Goal: Information Seeking & Learning: Learn about a topic

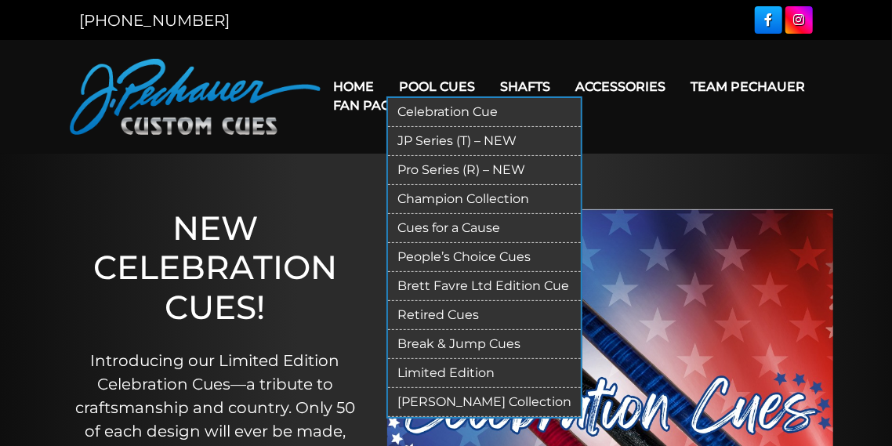
click at [423, 140] on link "JP Series (T) – NEW" at bounding box center [484, 141] width 193 height 29
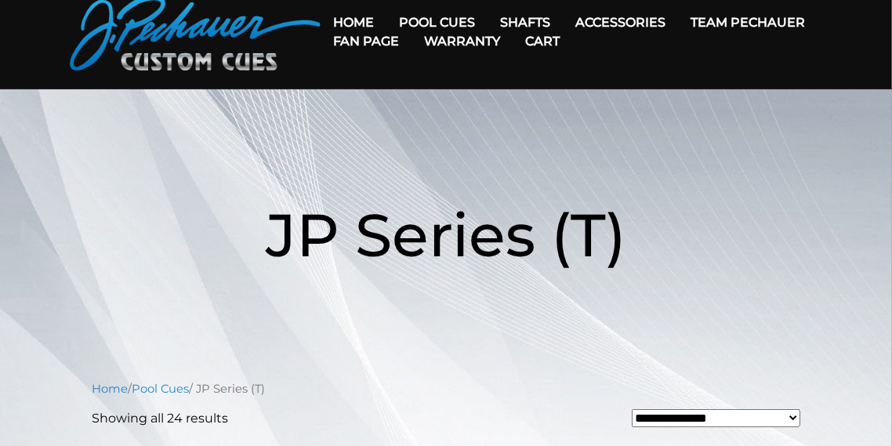
scroll to position [61, 0]
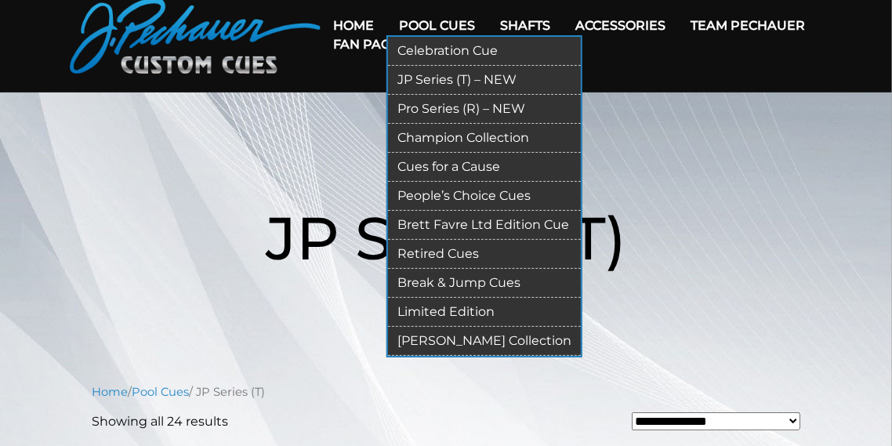
click at [446, 110] on link "Pro Series (R) – NEW" at bounding box center [484, 109] width 193 height 29
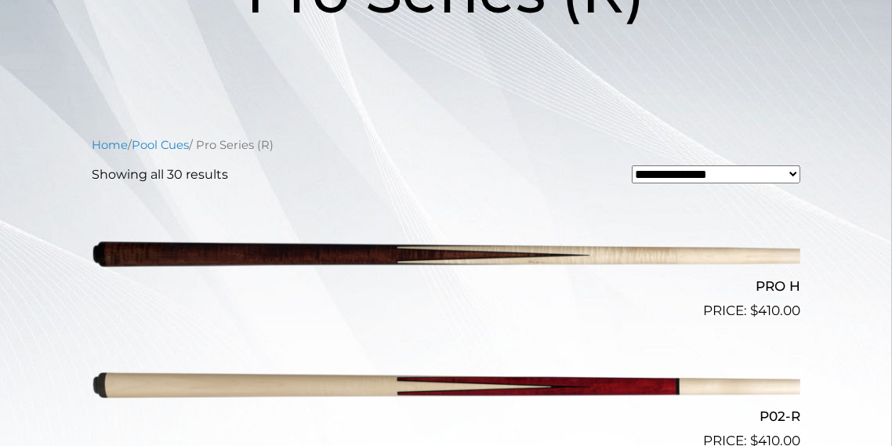
scroll to position [296, 0]
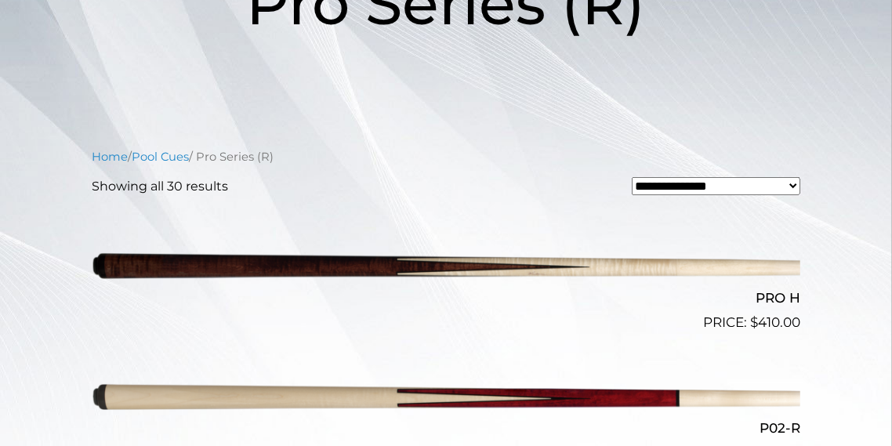
click at [702, 186] on select "**********" at bounding box center [716, 186] width 169 height 19
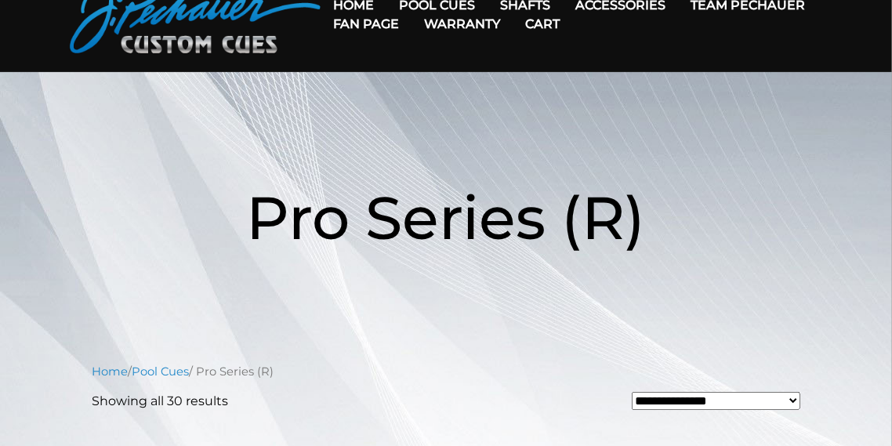
scroll to position [0, 0]
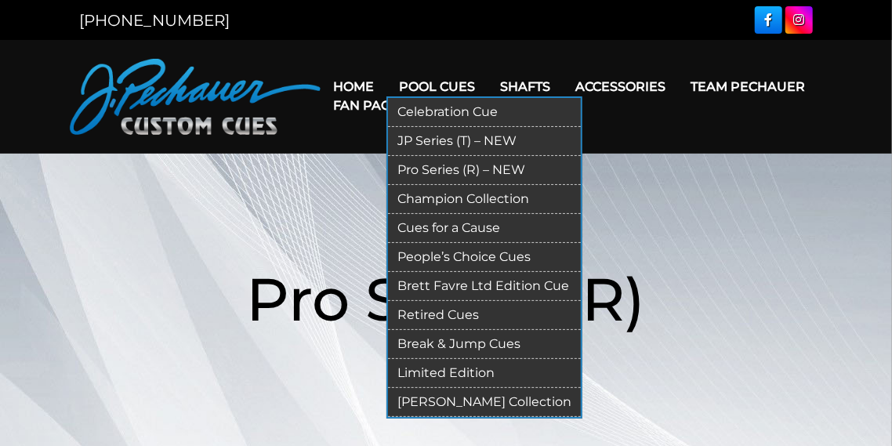
click at [423, 200] on link "Champion Collection" at bounding box center [484, 199] width 193 height 29
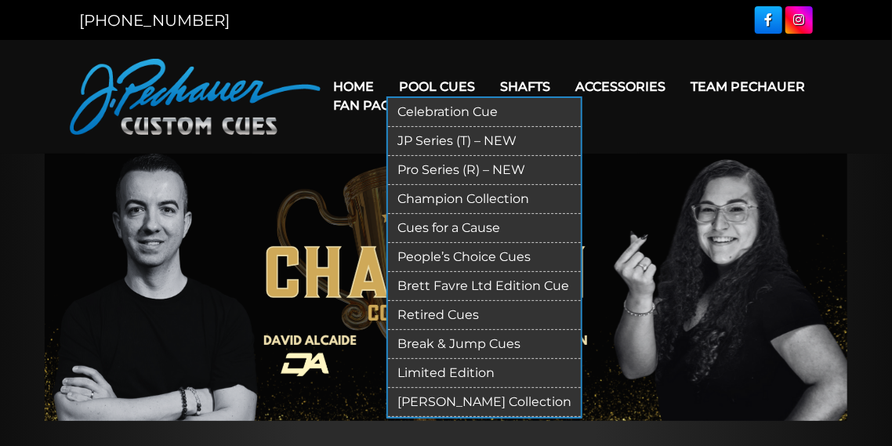
click at [459, 190] on link "Champion Collection" at bounding box center [484, 199] width 193 height 29
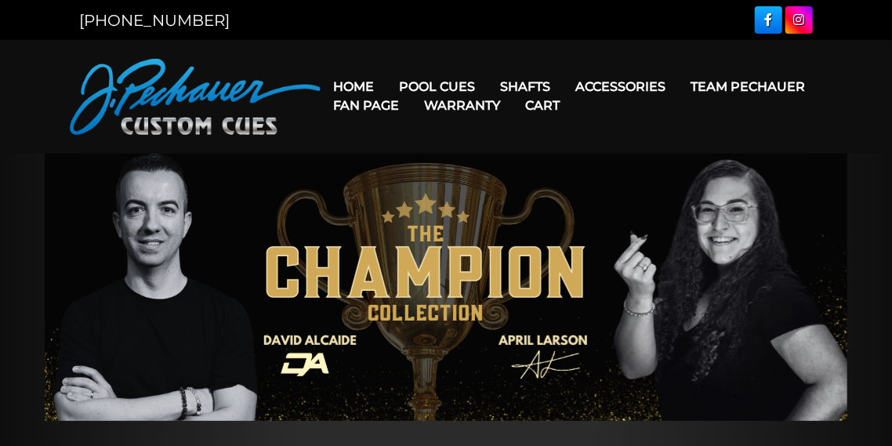
click at [448, 86] on link "Warranty" at bounding box center [461, 105] width 101 height 40
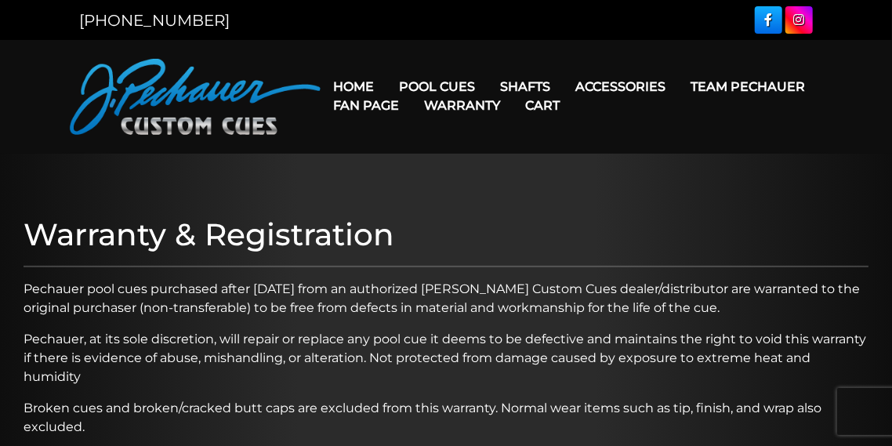
click at [443, 88] on link "Warranty" at bounding box center [461, 105] width 101 height 40
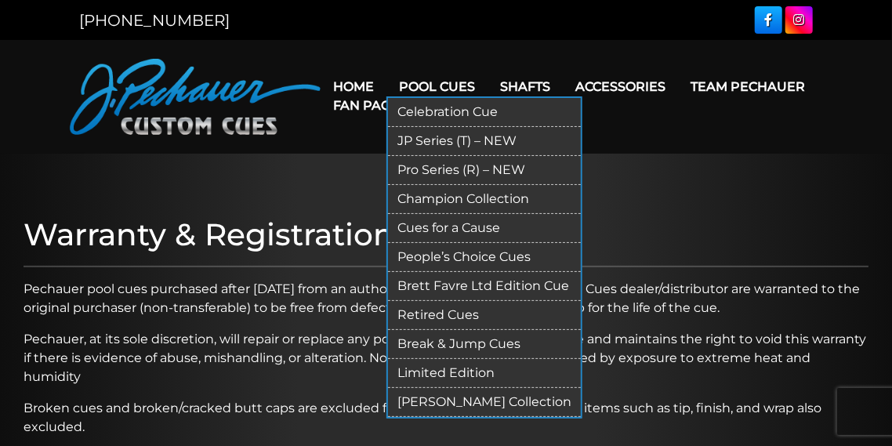
click at [466, 372] on link "Limited Edition" at bounding box center [484, 373] width 193 height 29
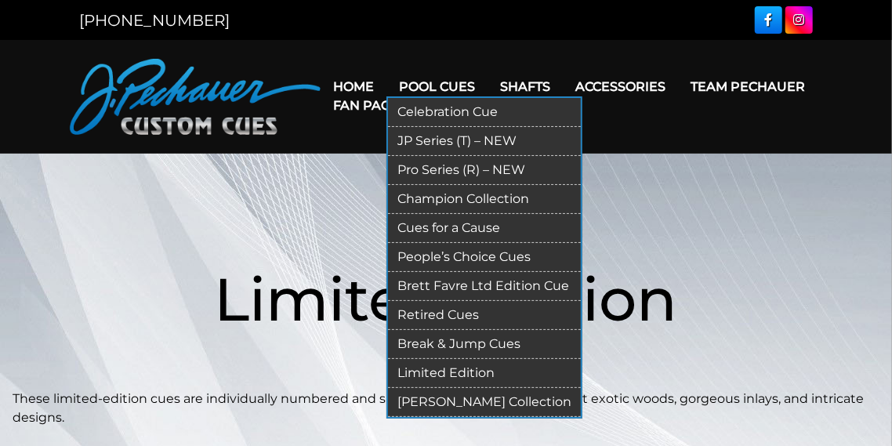
click at [433, 140] on link "JP Series (T) – NEW" at bounding box center [484, 141] width 193 height 29
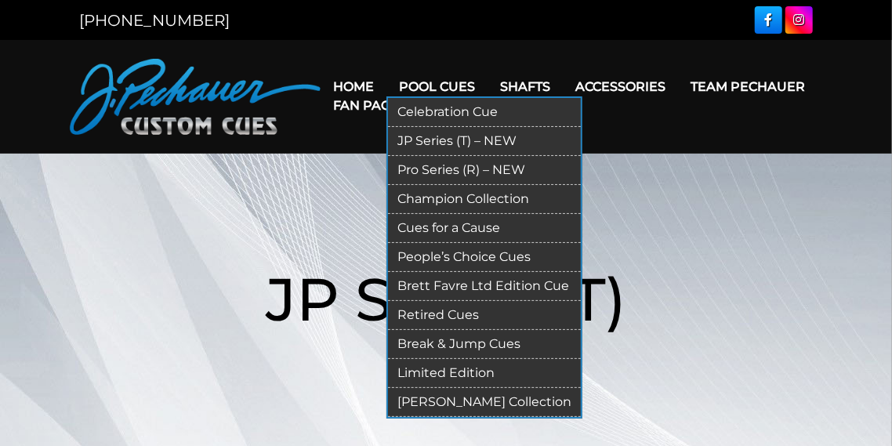
click at [430, 114] on link "Celebration Cue" at bounding box center [484, 112] width 193 height 29
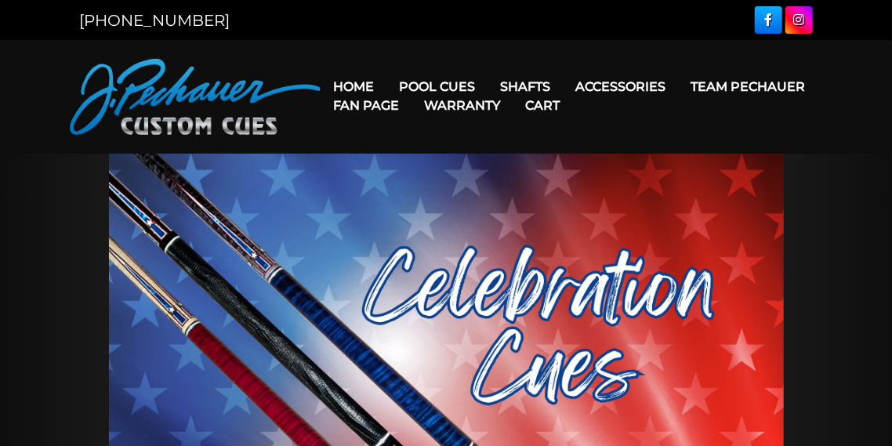
click at [424, 87] on link "Warranty" at bounding box center [461, 105] width 101 height 40
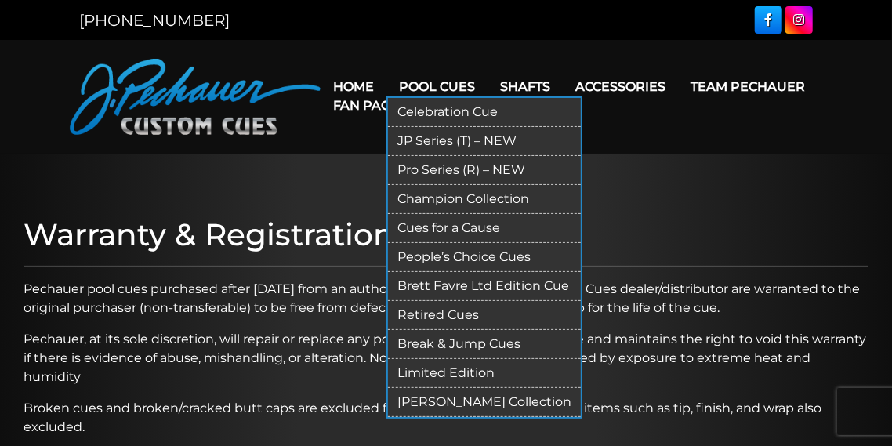
click at [424, 169] on link "Pro Series (R) – NEW" at bounding box center [484, 170] width 193 height 29
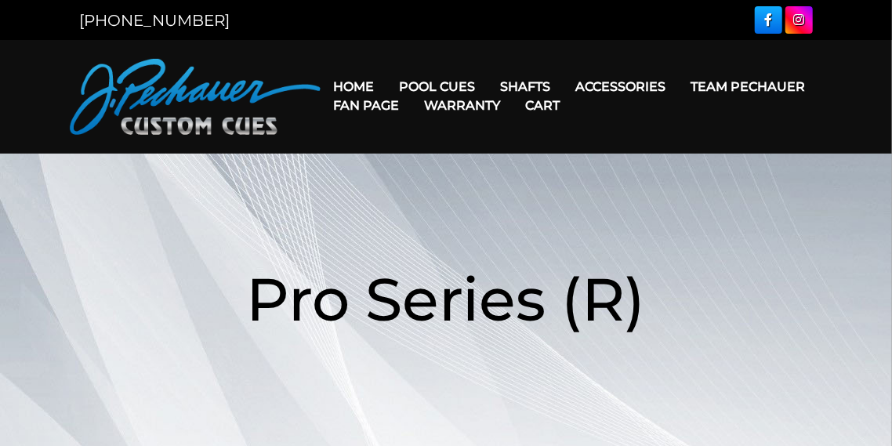
click at [438, 87] on link "Warranty" at bounding box center [461, 105] width 101 height 40
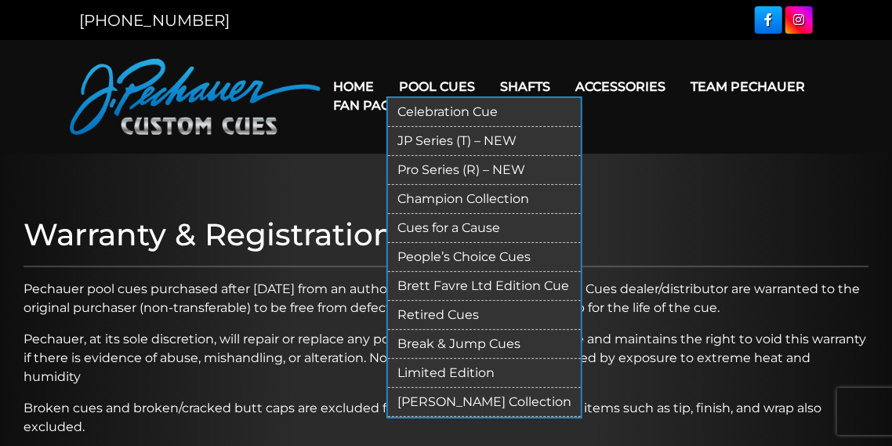
click at [437, 230] on link "Cues for a Cause" at bounding box center [484, 228] width 193 height 29
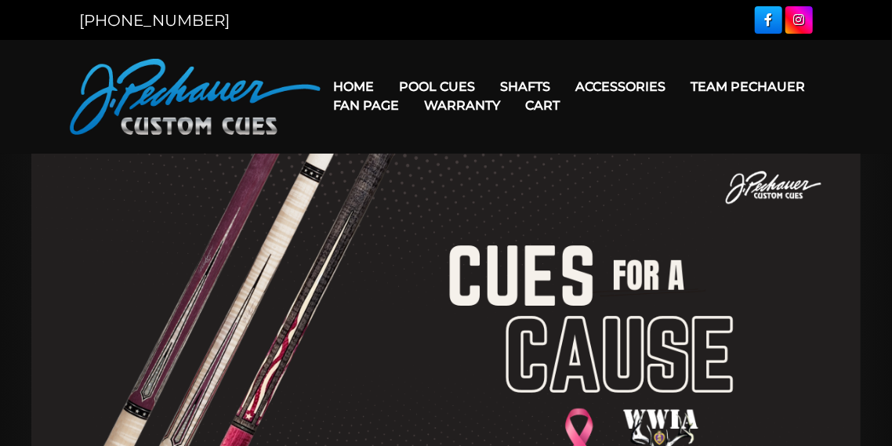
click at [429, 85] on link "Warranty" at bounding box center [461, 105] width 101 height 40
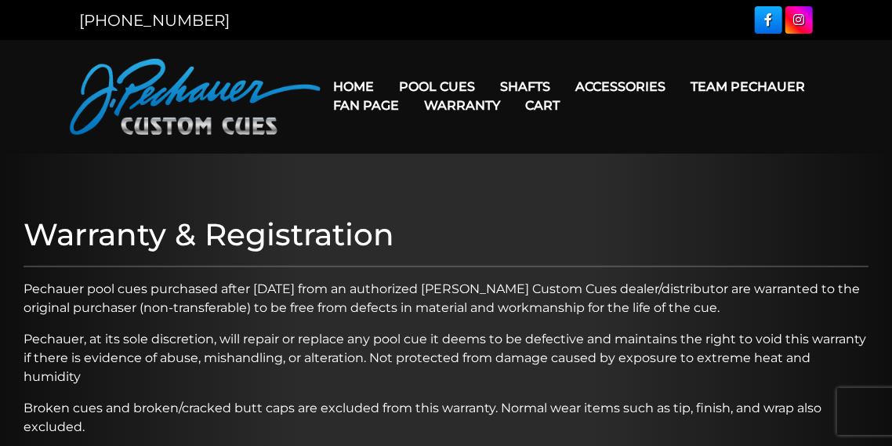
click at [429, 85] on link "Warranty" at bounding box center [461, 105] width 101 height 40
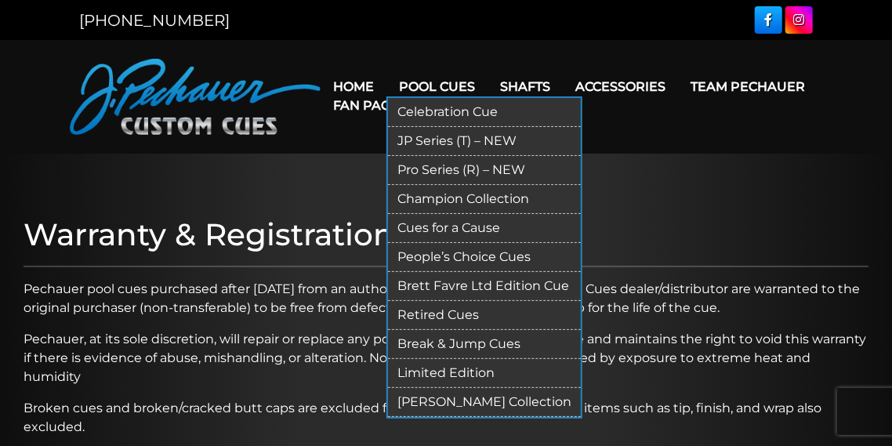
click at [462, 260] on link "People’s Choice Cues" at bounding box center [484, 257] width 193 height 29
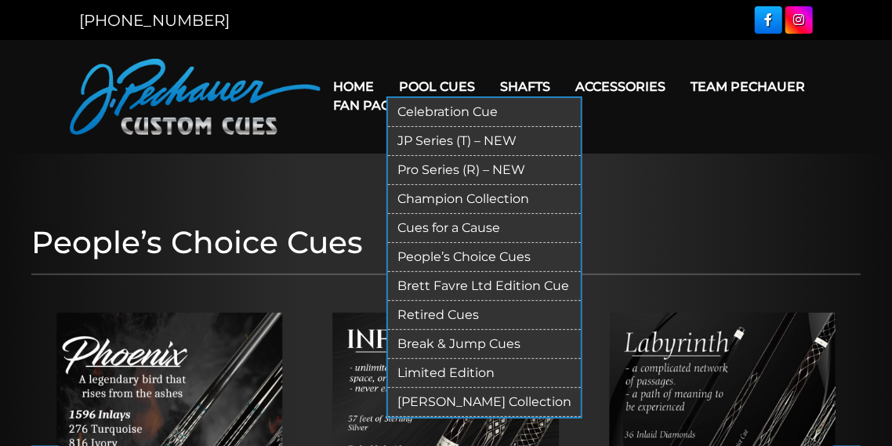
click at [448, 281] on link "Brett Favre Ltd Edition Cue" at bounding box center [484, 286] width 193 height 29
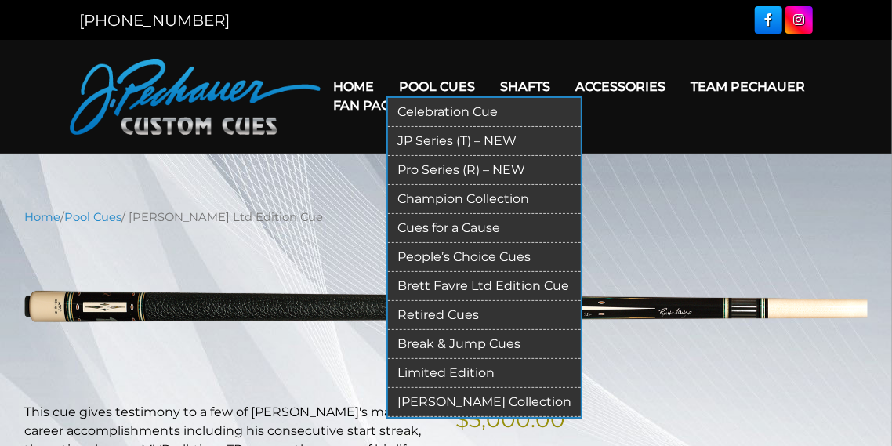
click at [460, 315] on link "Retired Cues" at bounding box center [484, 315] width 193 height 29
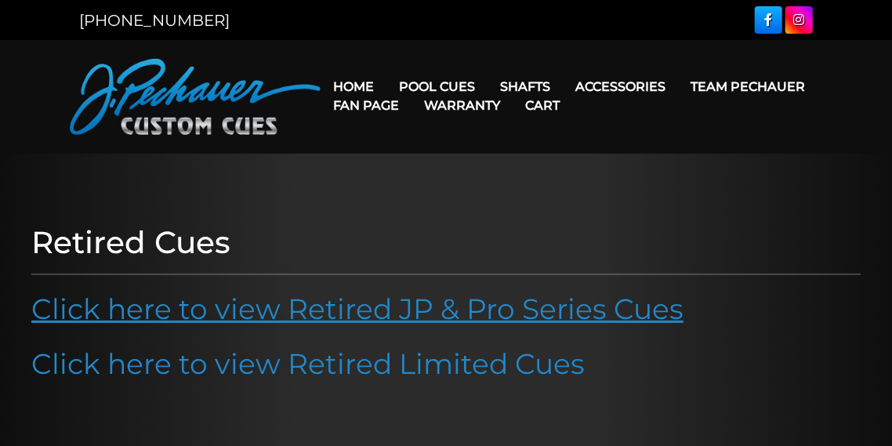
click at [462, 310] on link "Click here to view Retired JP & Pro Series Cues" at bounding box center [357, 309] width 652 height 34
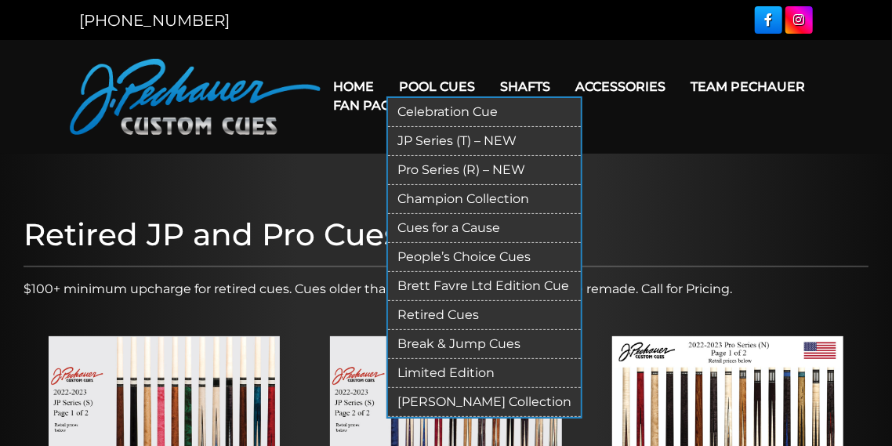
click at [452, 401] on link "[PERSON_NAME] Collection" at bounding box center [484, 402] width 193 height 29
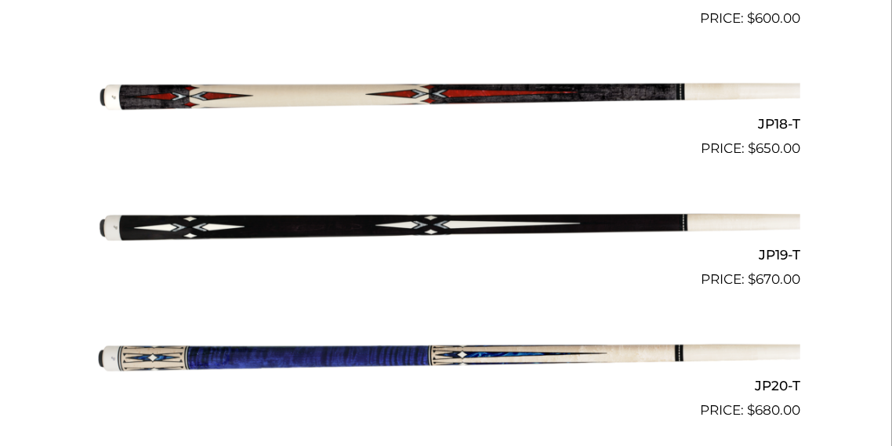
scroll to position [2688, 0]
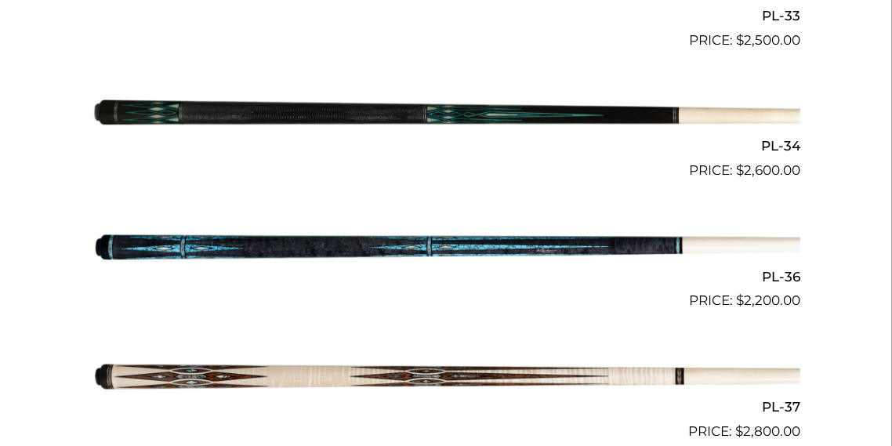
scroll to position [3860, 0]
